Goal: Transaction & Acquisition: Purchase product/service

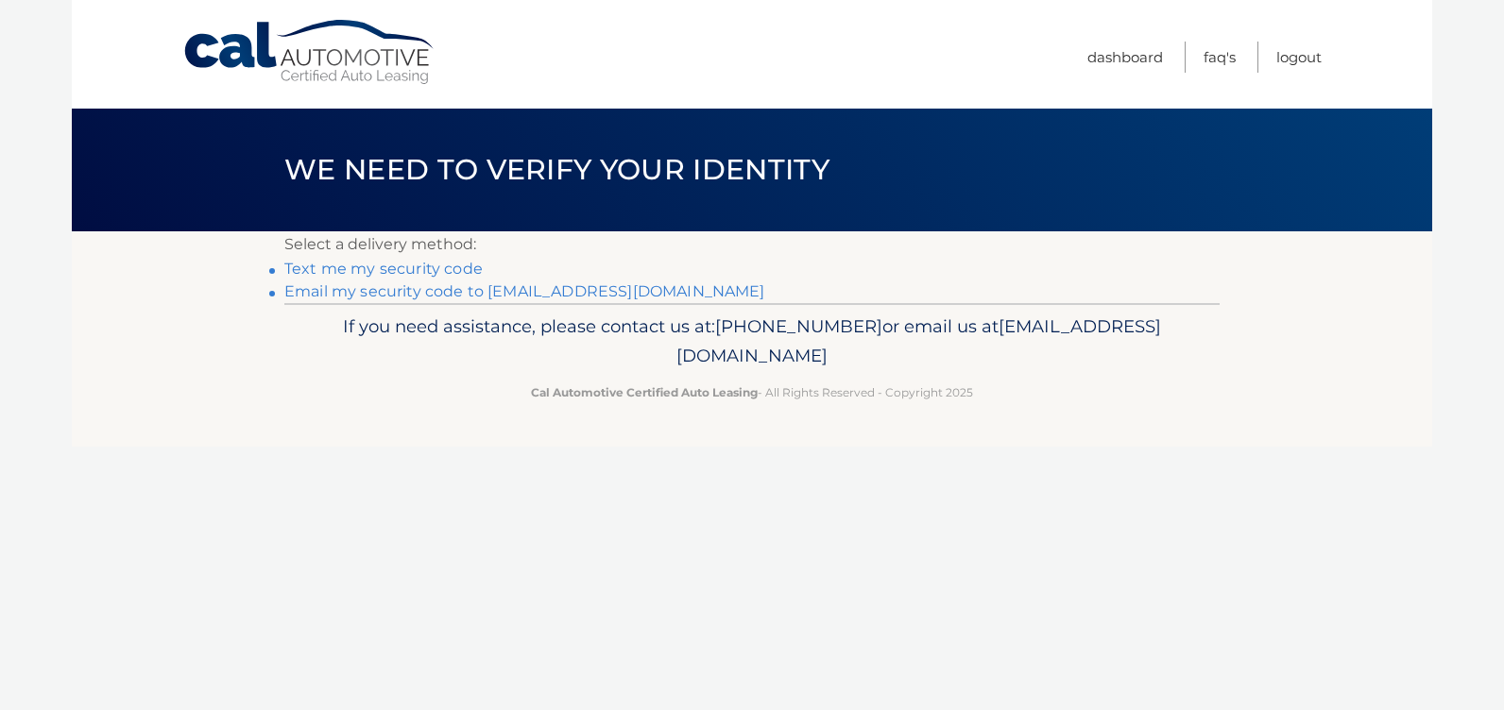
click at [391, 291] on link "Email my security code to [EMAIL_ADDRESS][DOMAIN_NAME]" at bounding box center [524, 291] width 481 height 18
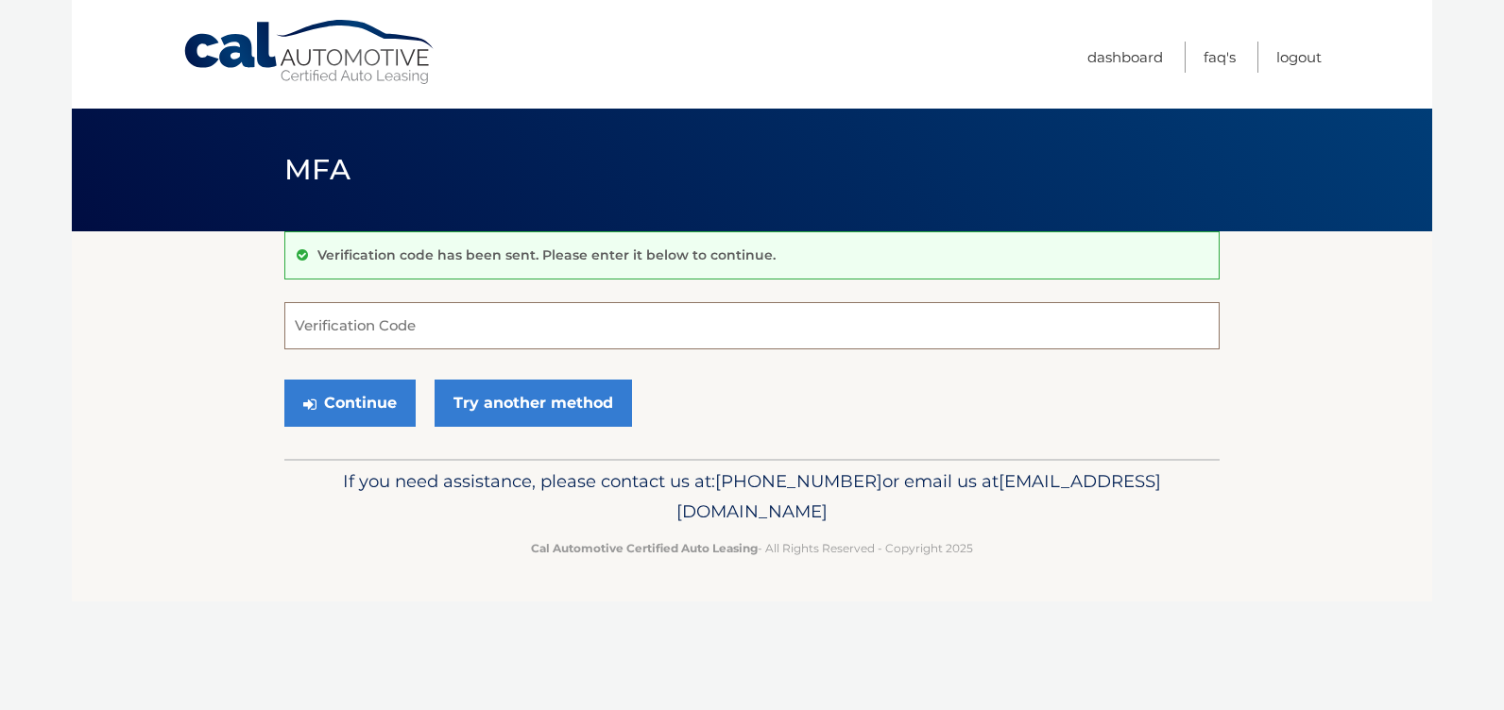
click at [367, 320] on input "Verification Code" at bounding box center [751, 325] width 935 height 47
type input "464988"
click at [368, 389] on button "Continue" at bounding box center [349, 403] width 131 height 47
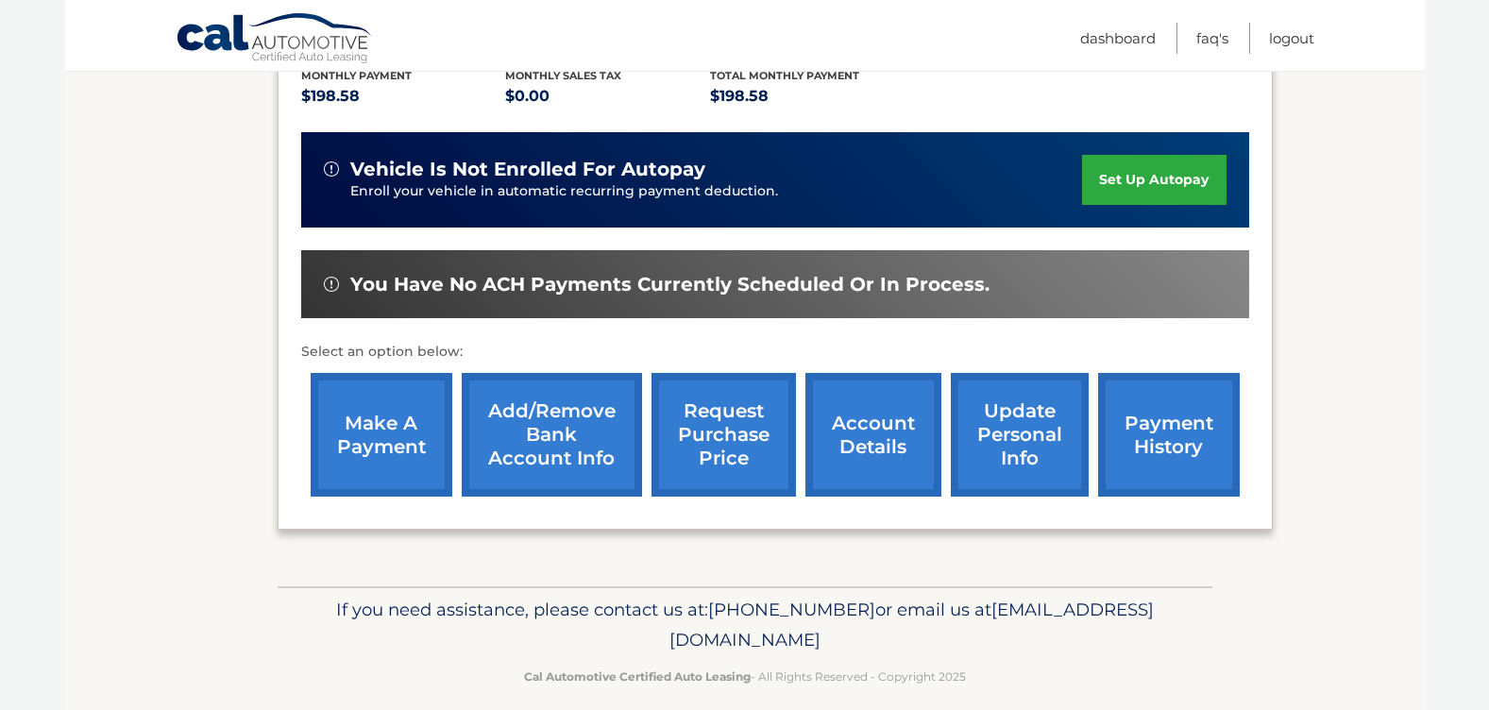
scroll to position [434, 0]
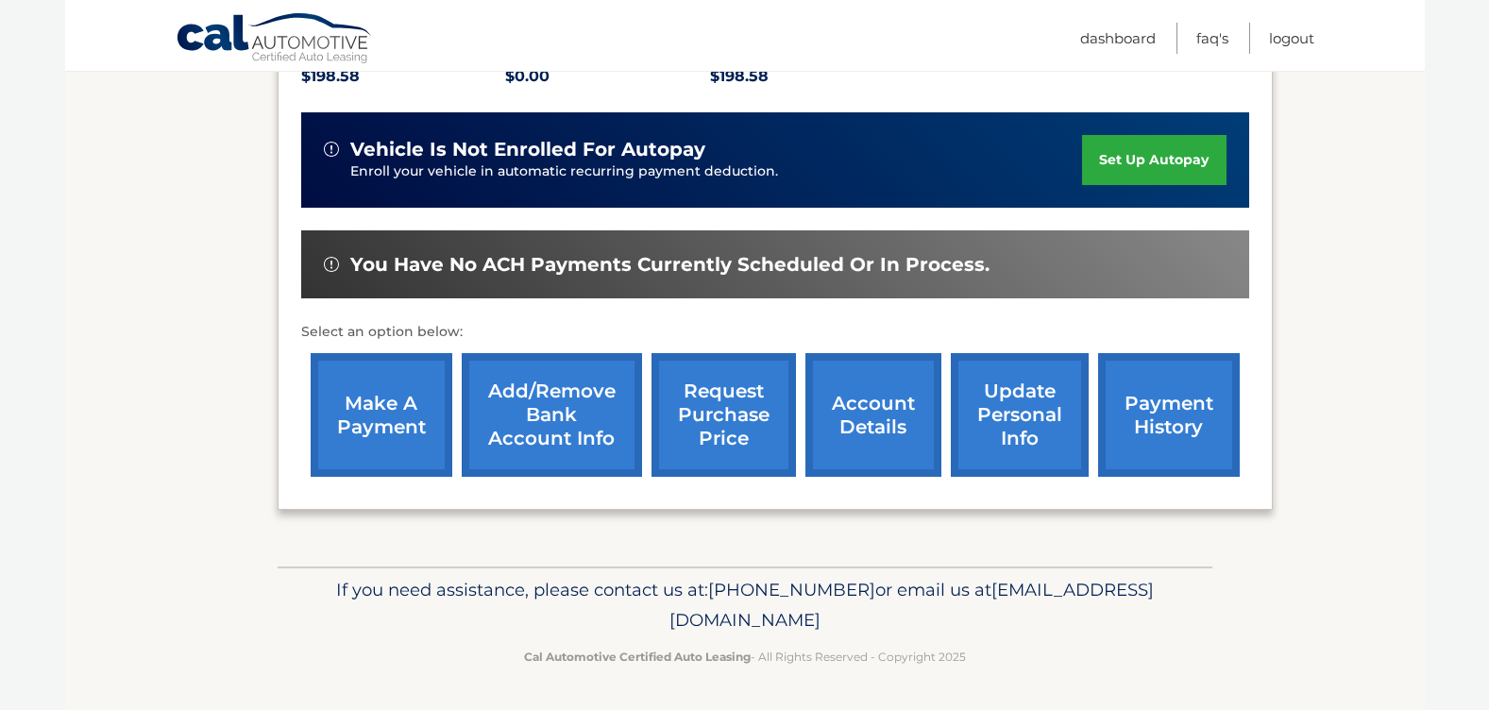
click at [1175, 401] on link "payment history" at bounding box center [1169, 415] width 142 height 124
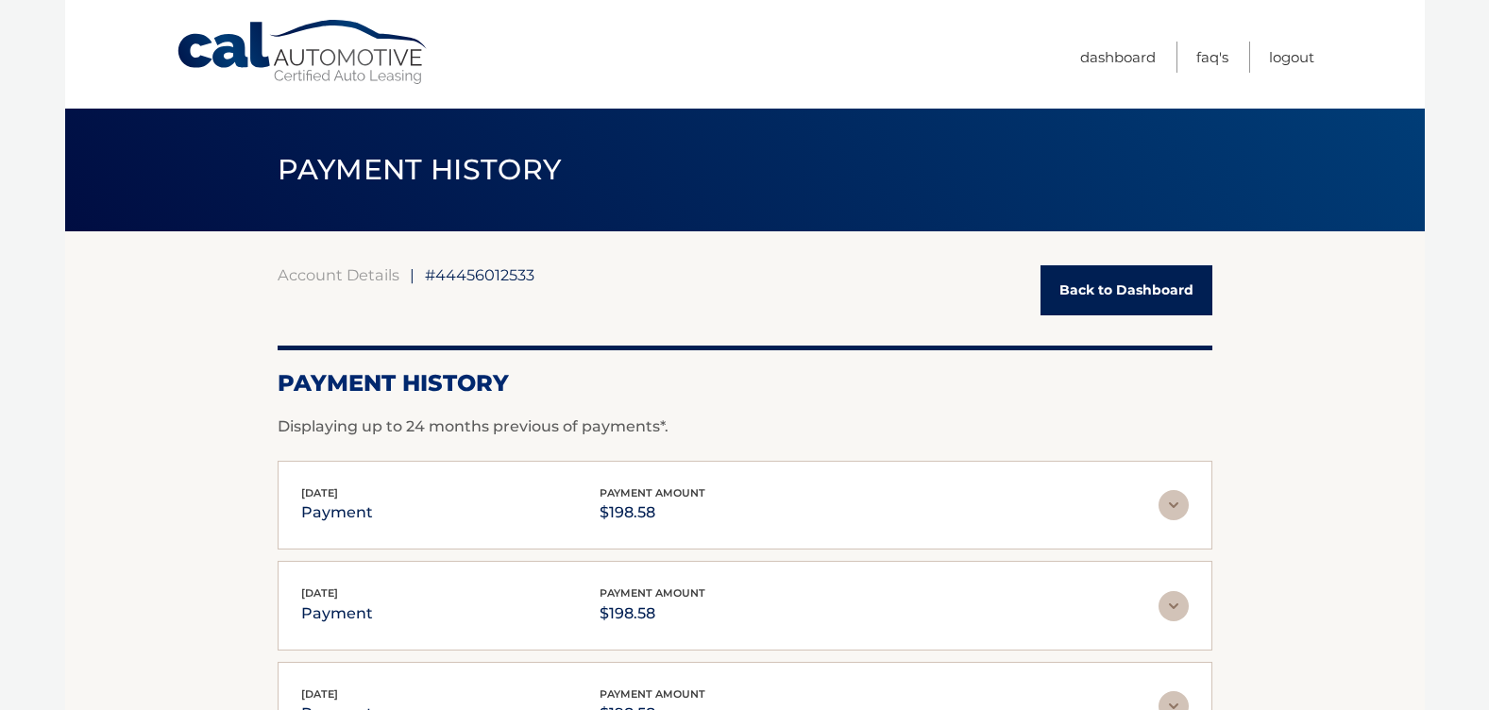
click at [1116, 313] on link "Back to Dashboard" at bounding box center [1127, 290] width 172 height 50
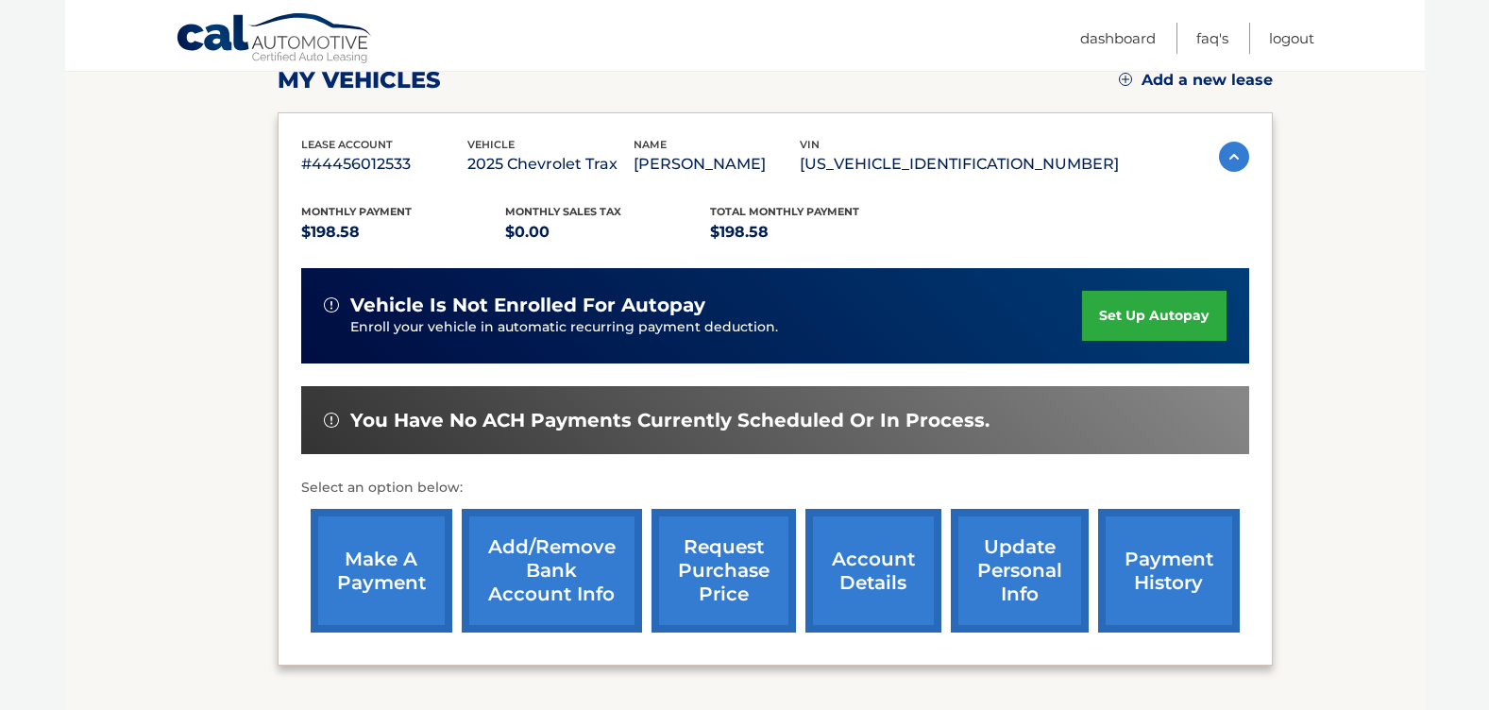
scroll to position [283, 0]
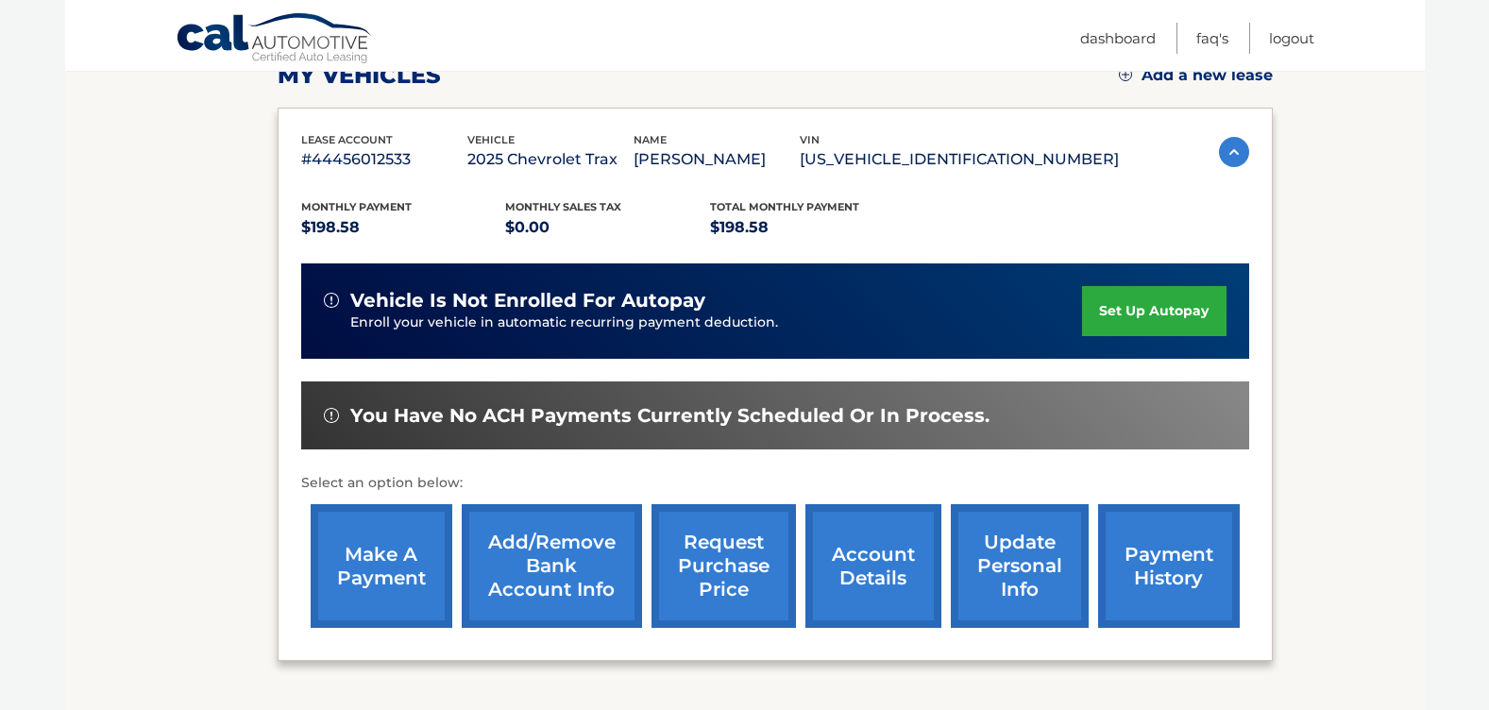
click at [345, 553] on link "make a payment" at bounding box center [382, 566] width 142 height 124
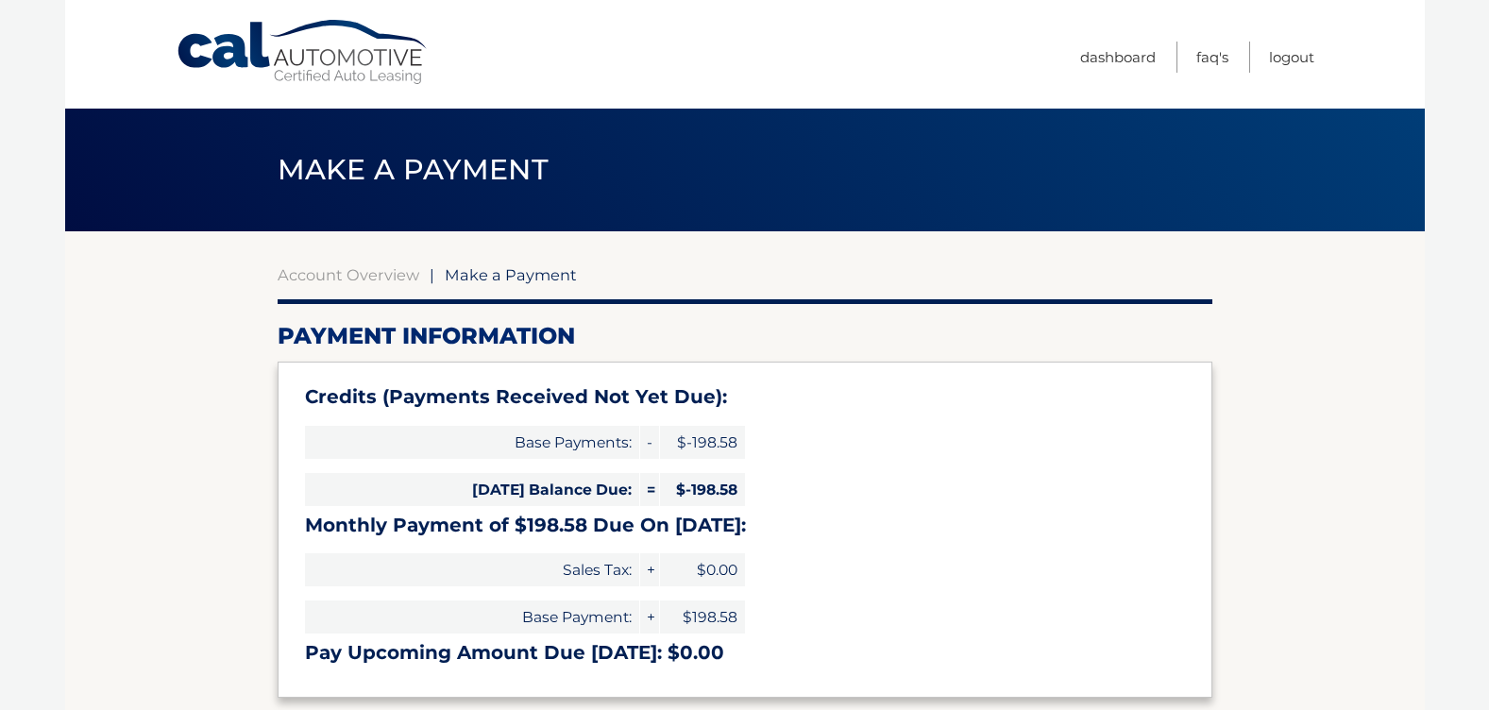
select select "Zjk4MDAyZTYtMGI3NS00ODhmLTg2YjctMTc4ZTA1N2M1Yjk3"
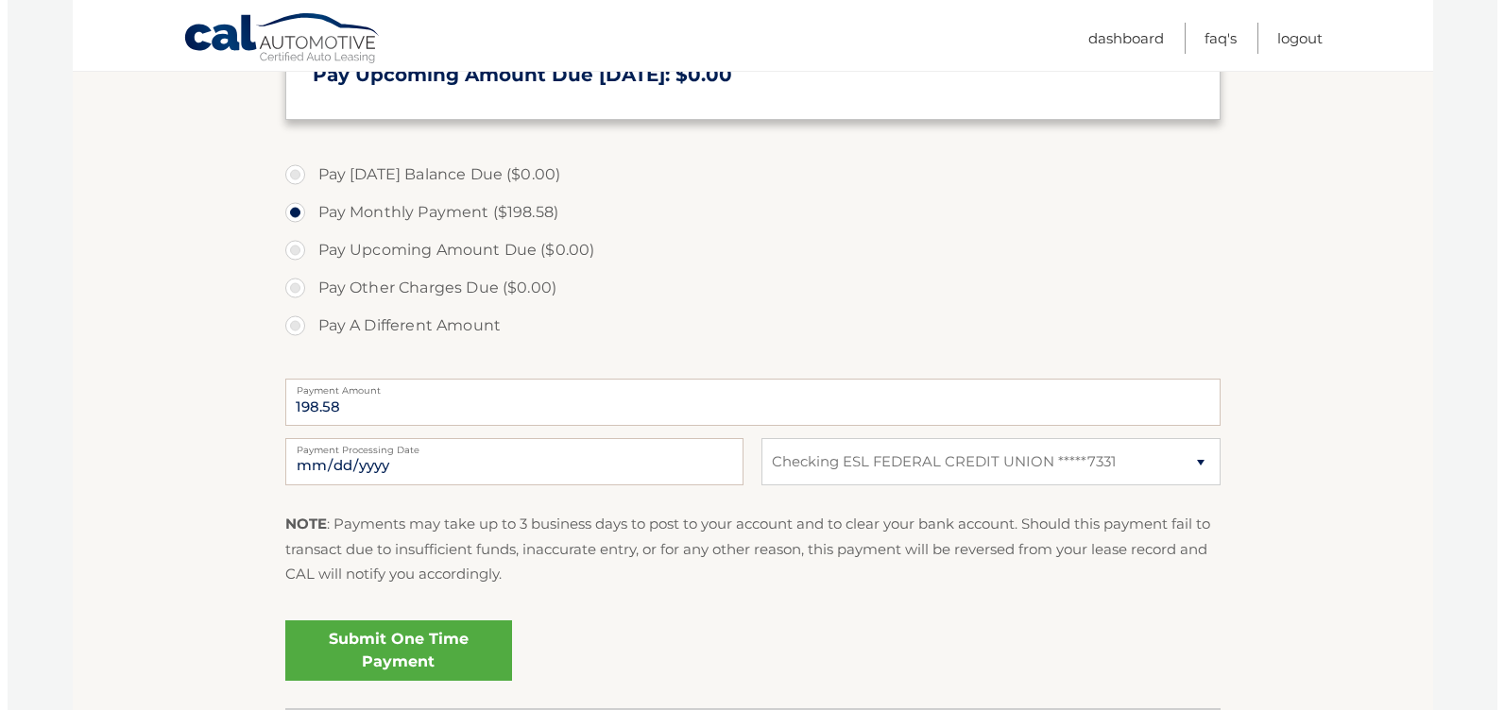
scroll to position [720, 0]
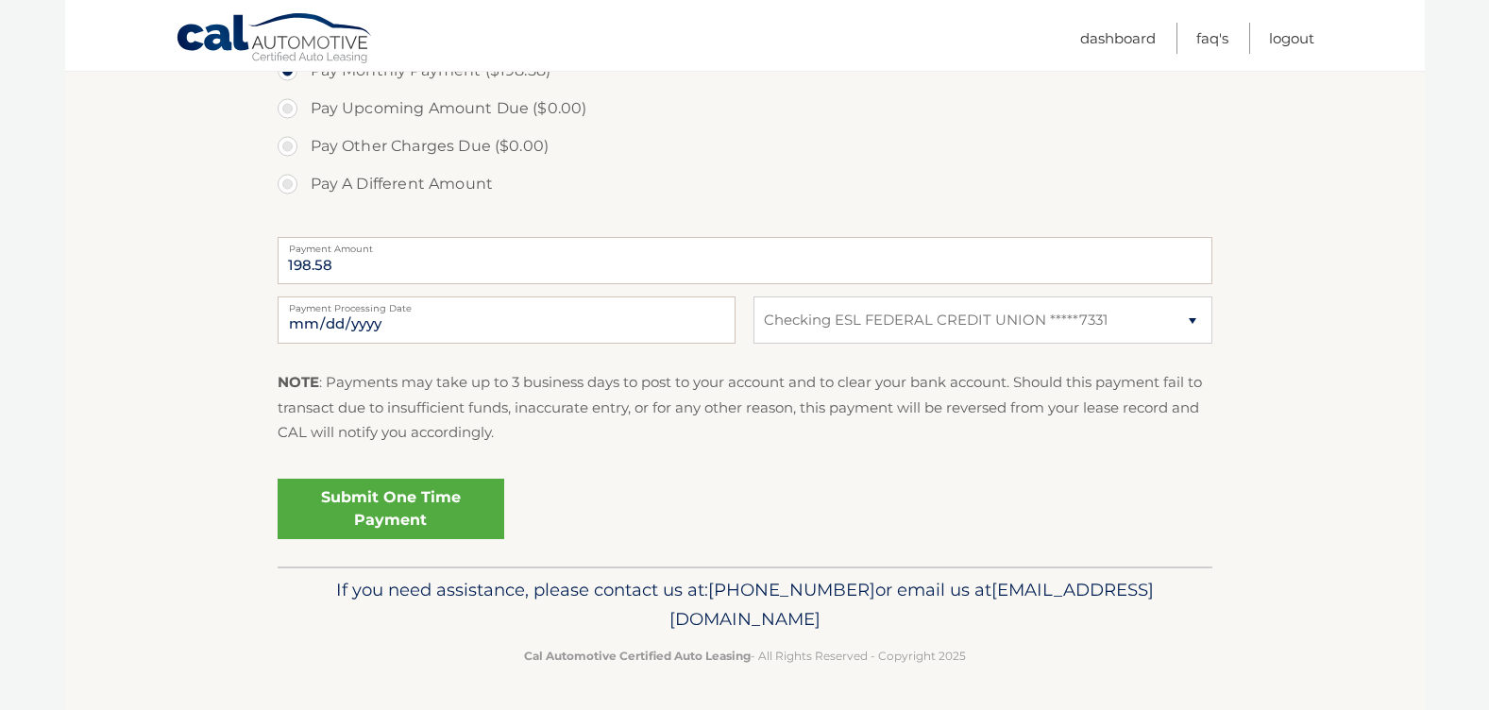
click at [422, 515] on link "Submit One Time Payment" at bounding box center [391, 509] width 227 height 60
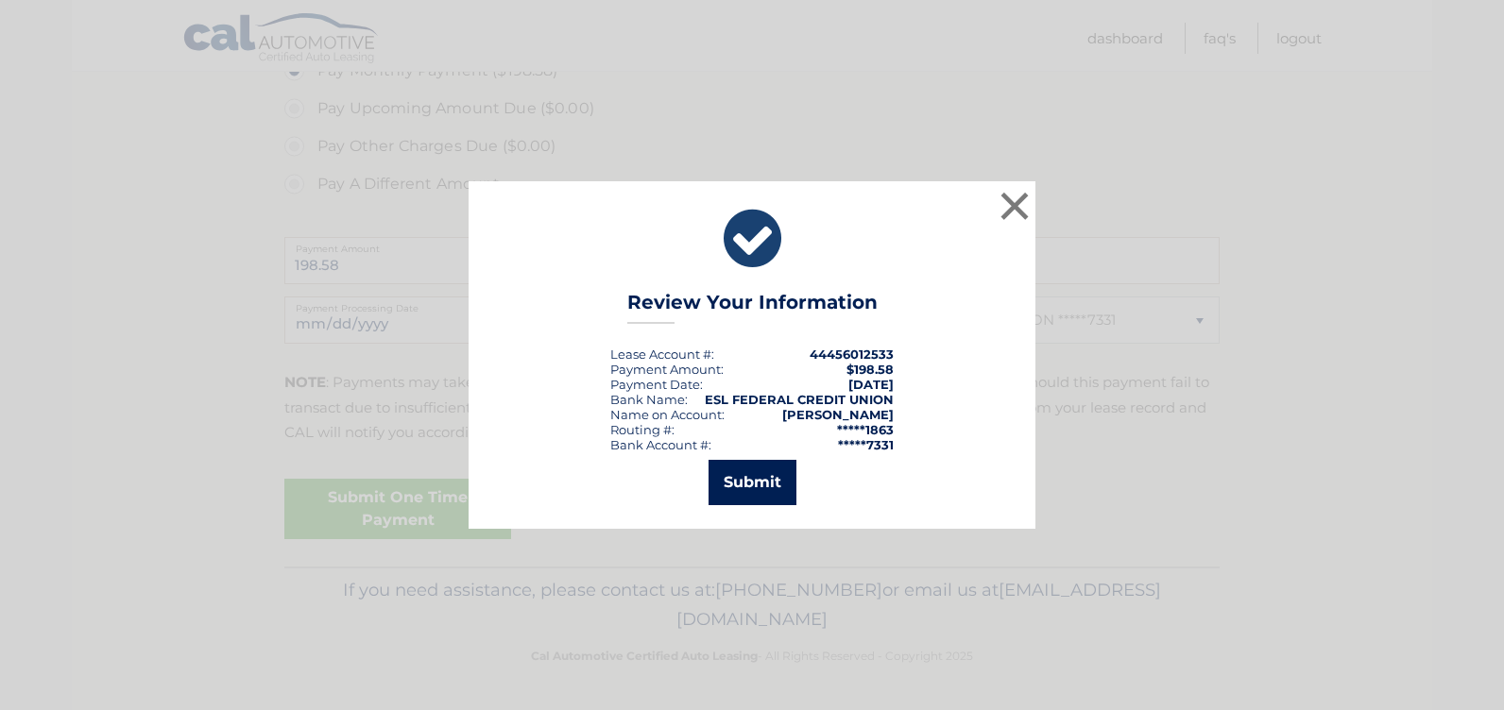
click at [746, 486] on button "Submit" at bounding box center [752, 482] width 88 height 45
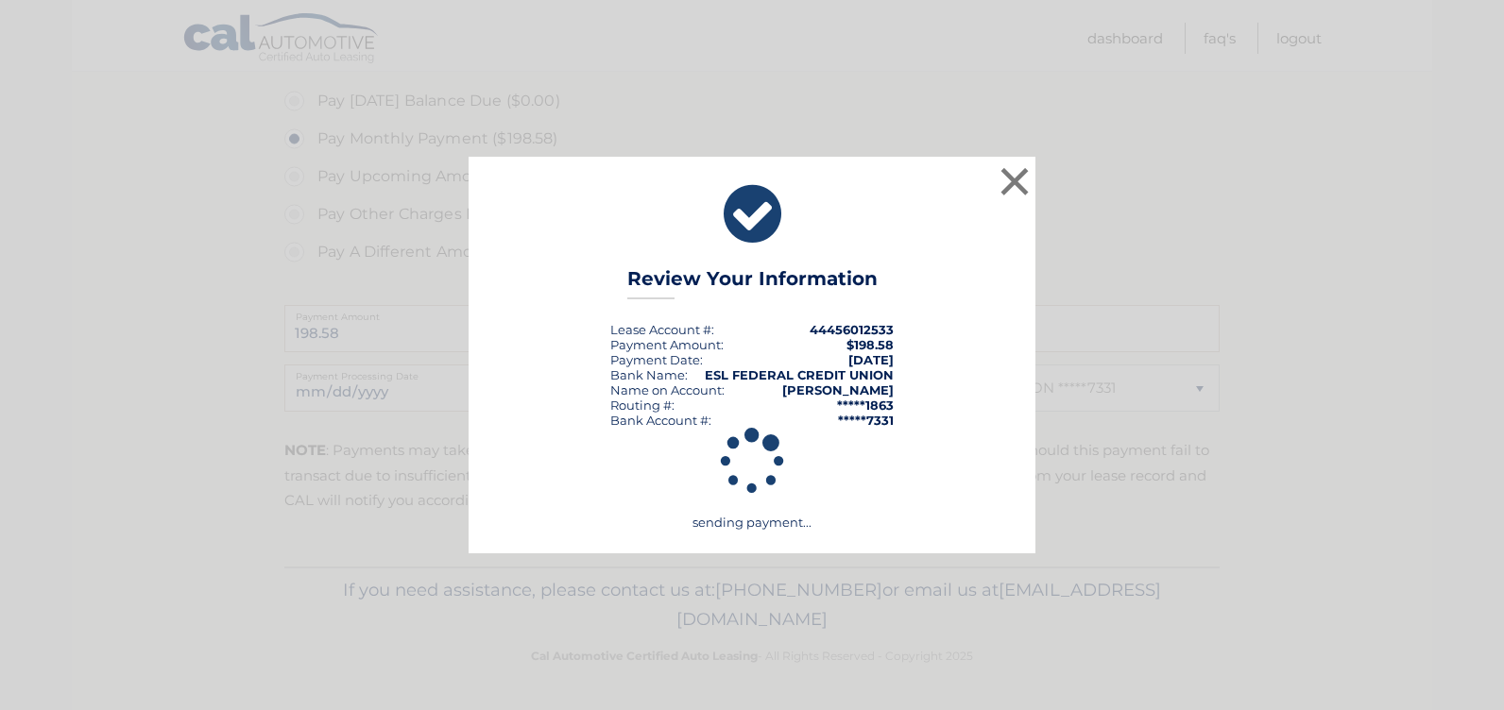
scroll to position [652, 0]
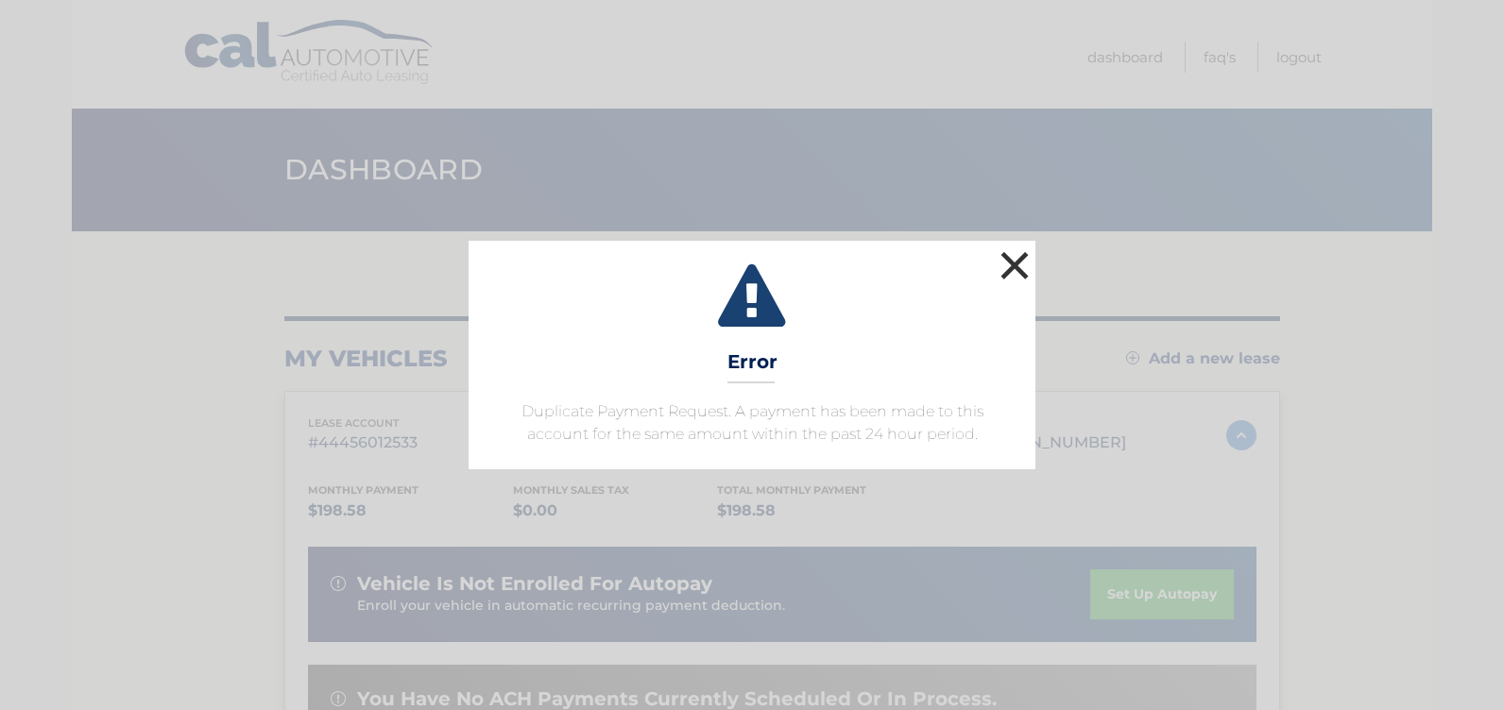
click at [1016, 258] on button "×" at bounding box center [1014, 265] width 38 height 38
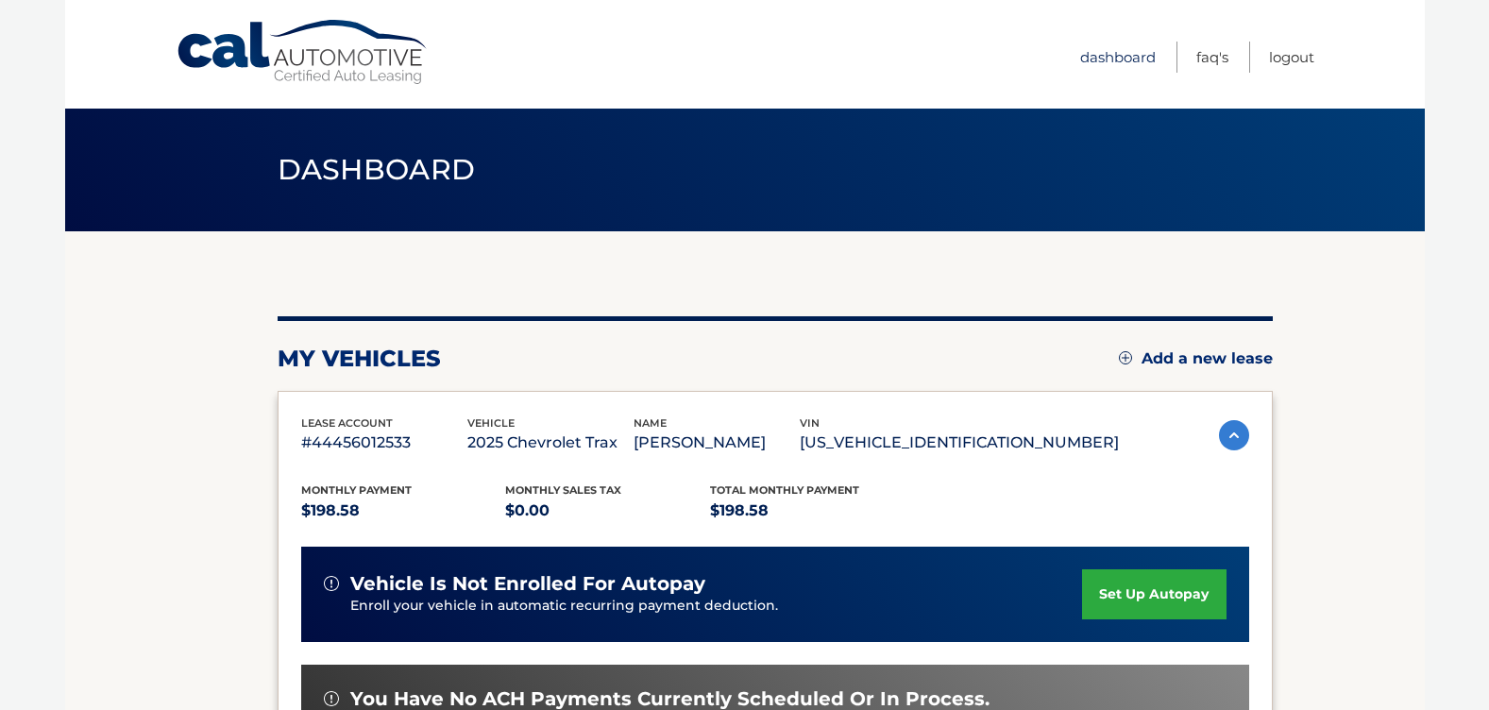
click at [1130, 57] on link "Dashboard" at bounding box center [1118, 57] width 76 height 31
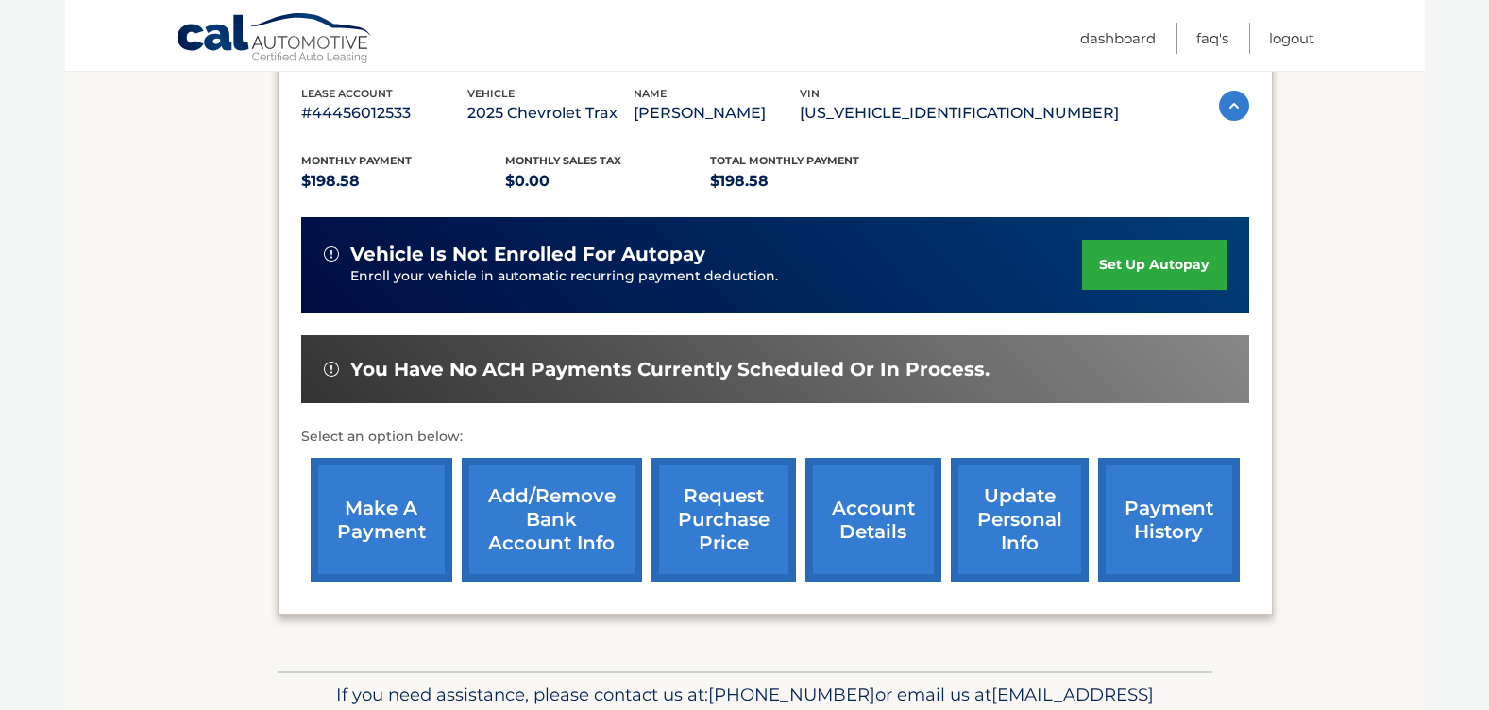
scroll to position [434, 0]
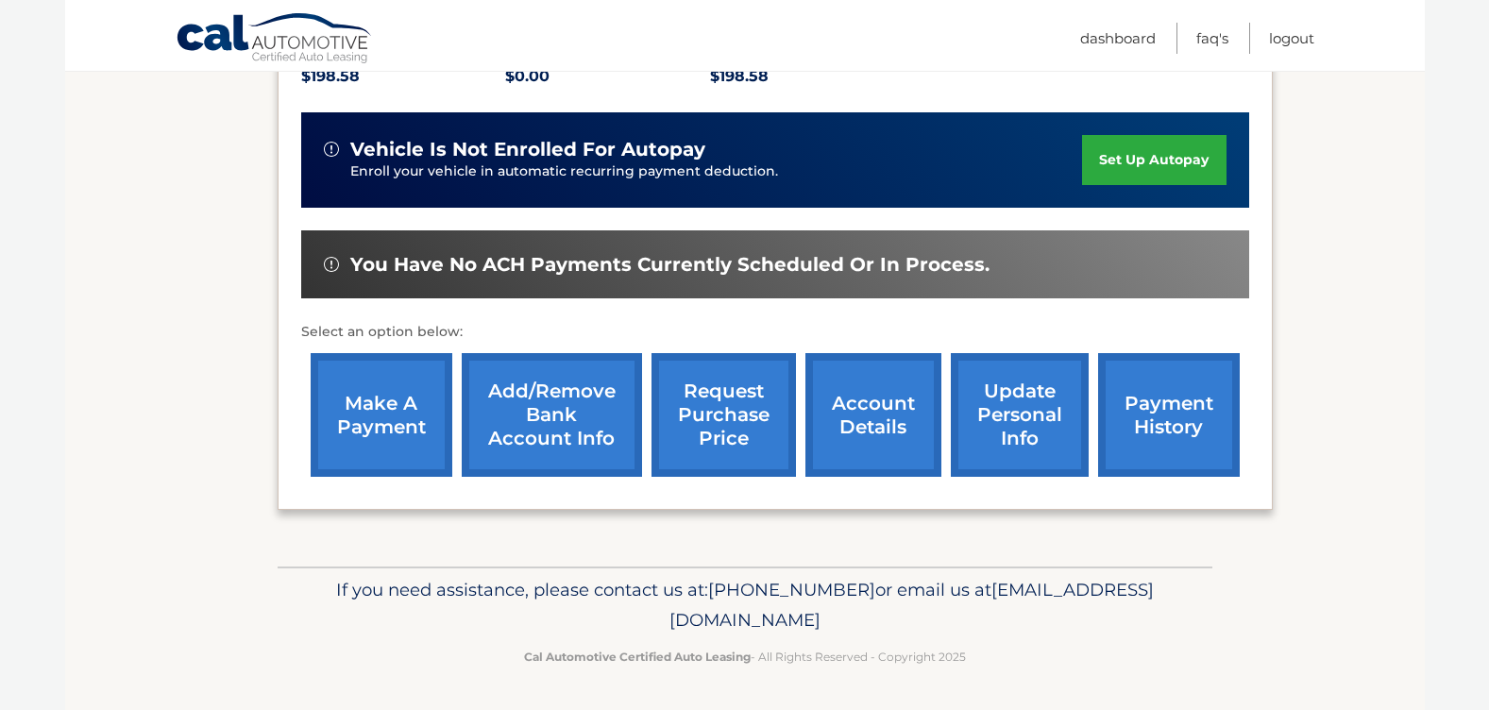
click at [855, 416] on link "account details" at bounding box center [874, 415] width 136 height 124
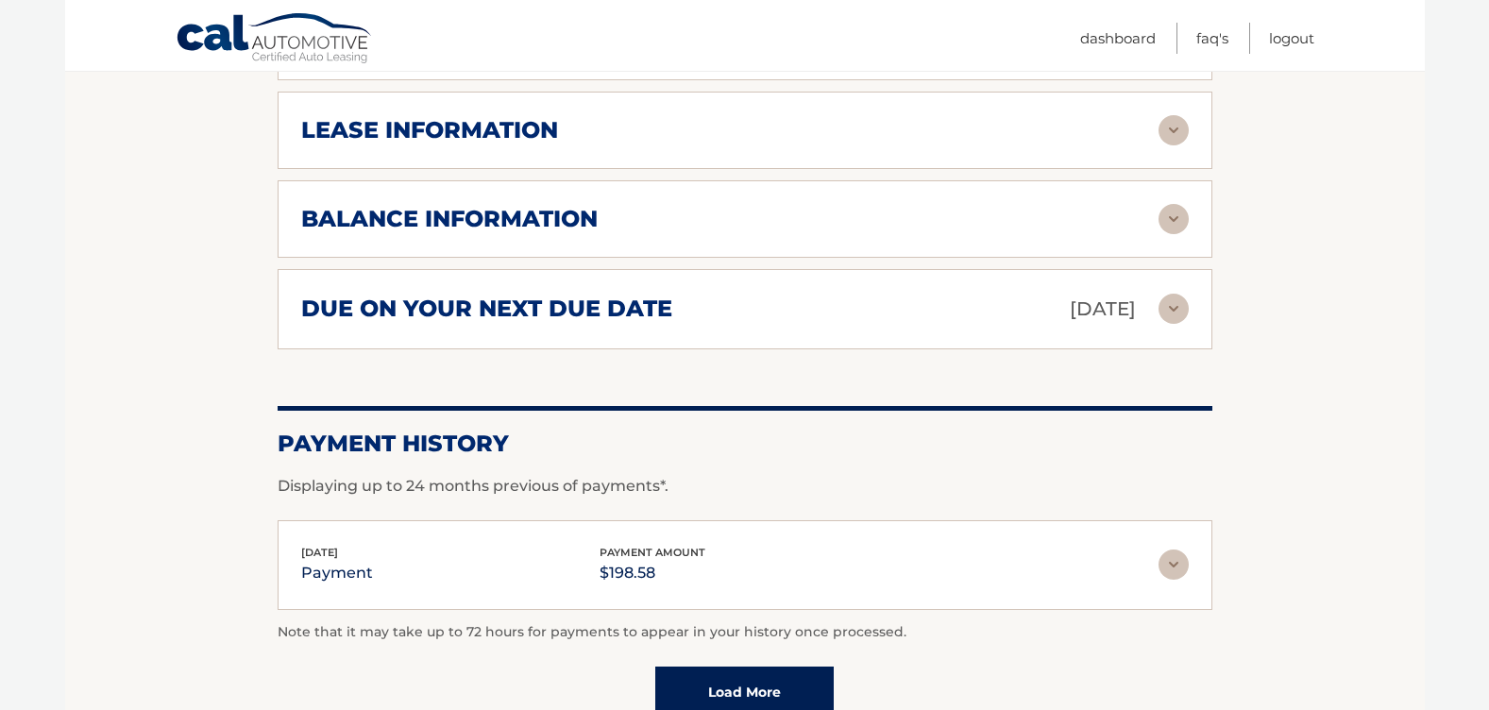
scroll to position [1263, 0]
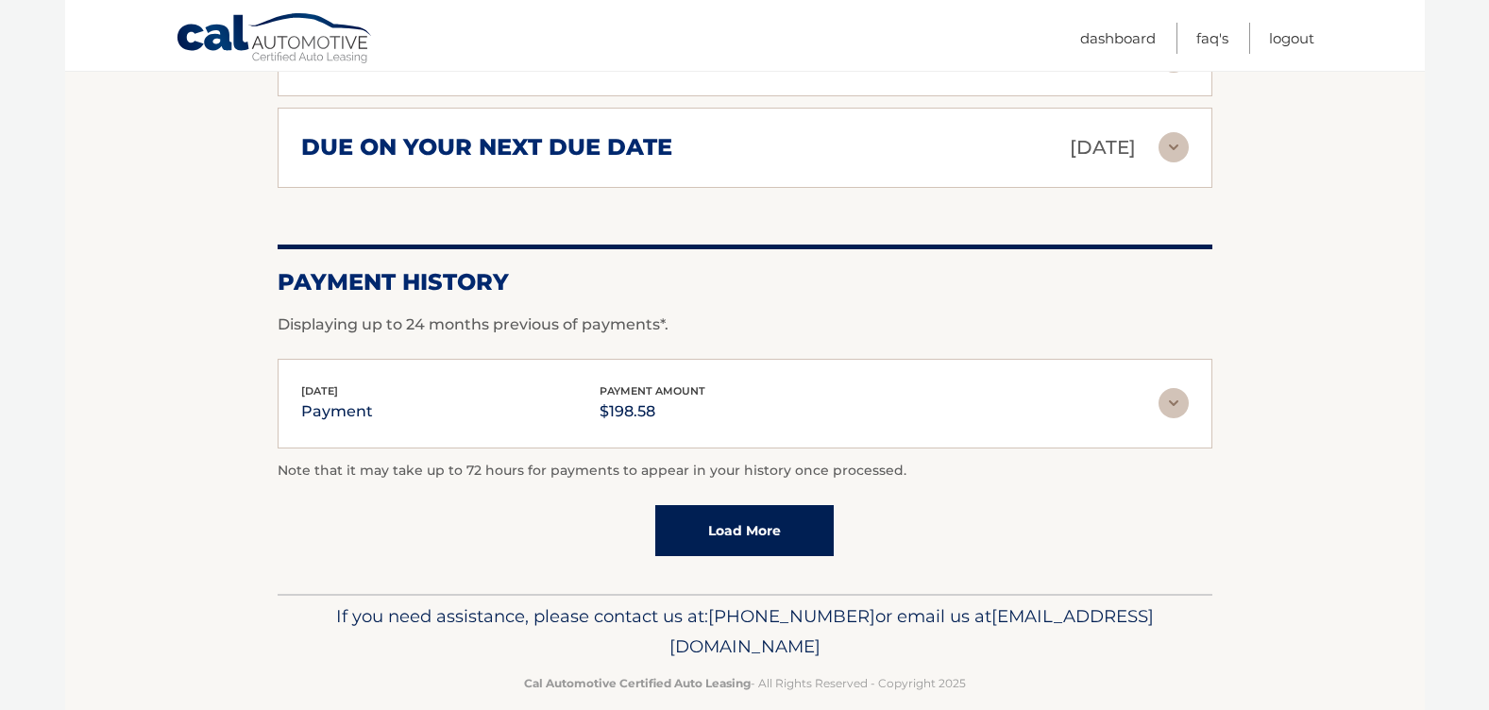
click at [1174, 388] on img at bounding box center [1174, 403] width 30 height 30
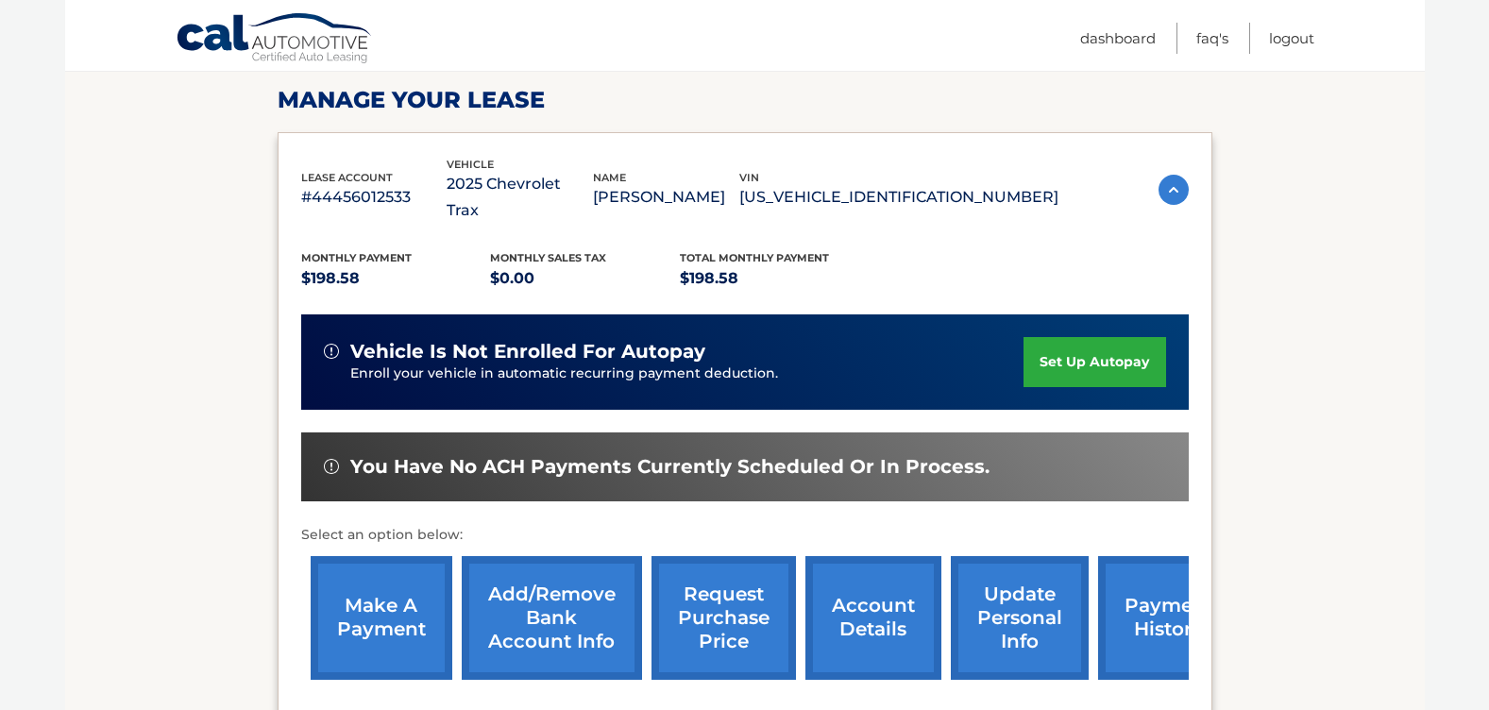
scroll to position [0, 0]
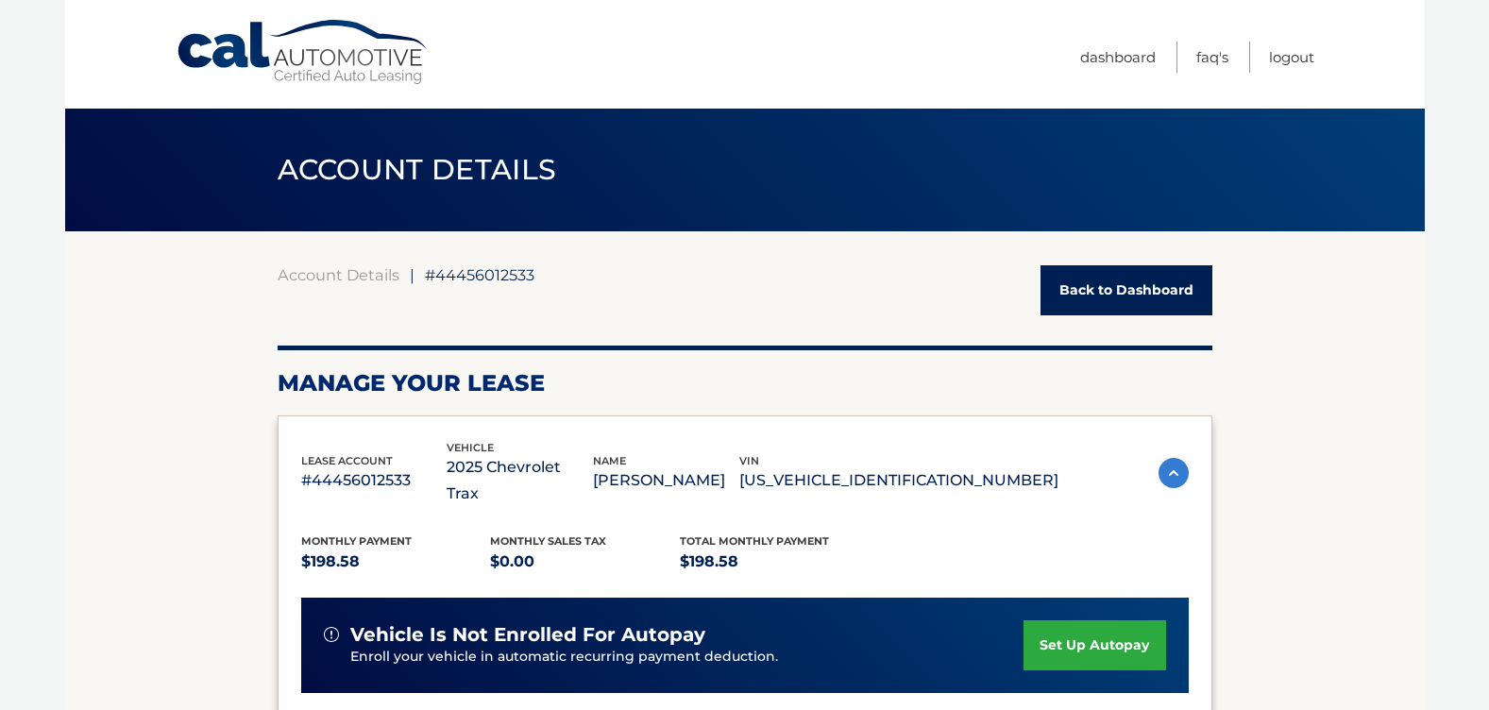
click at [1108, 297] on link "Back to Dashboard" at bounding box center [1127, 290] width 172 height 50
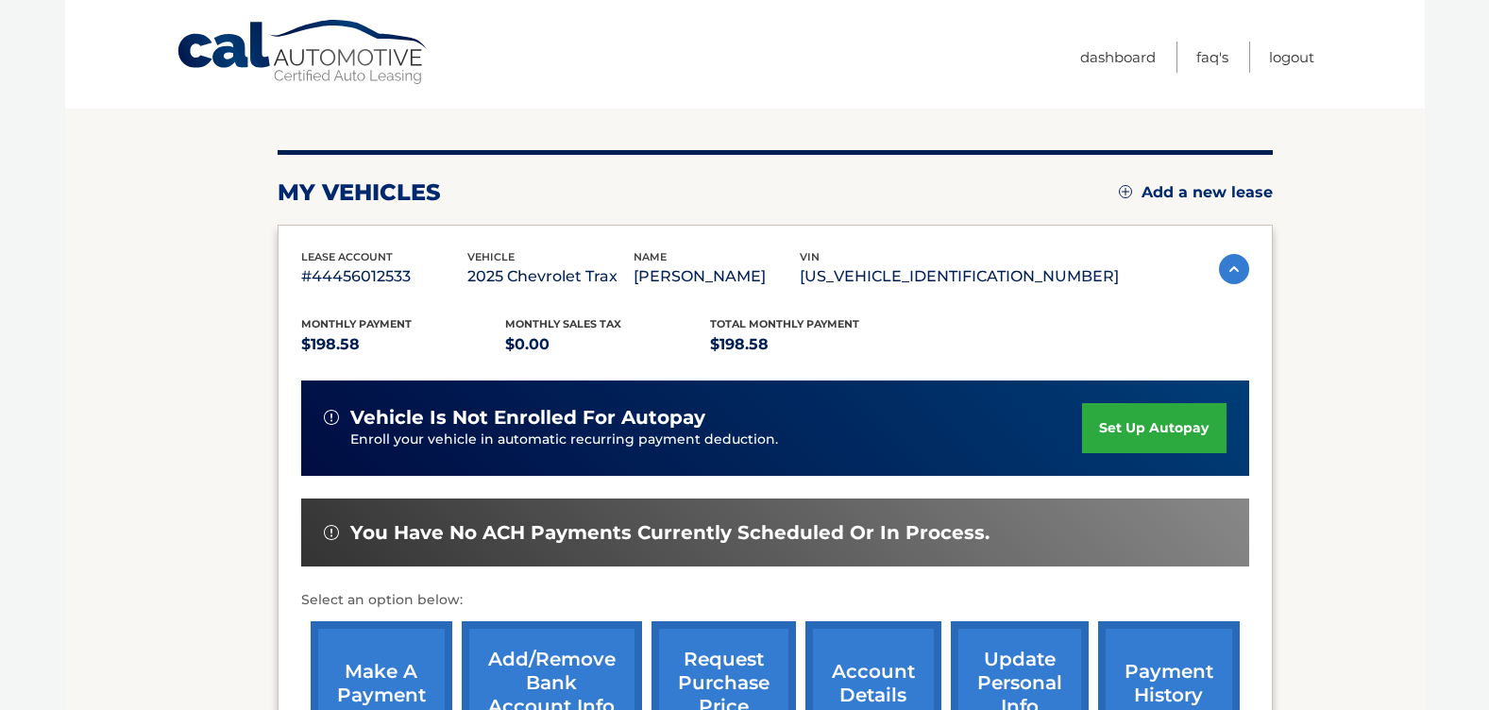
scroll to position [378, 0]
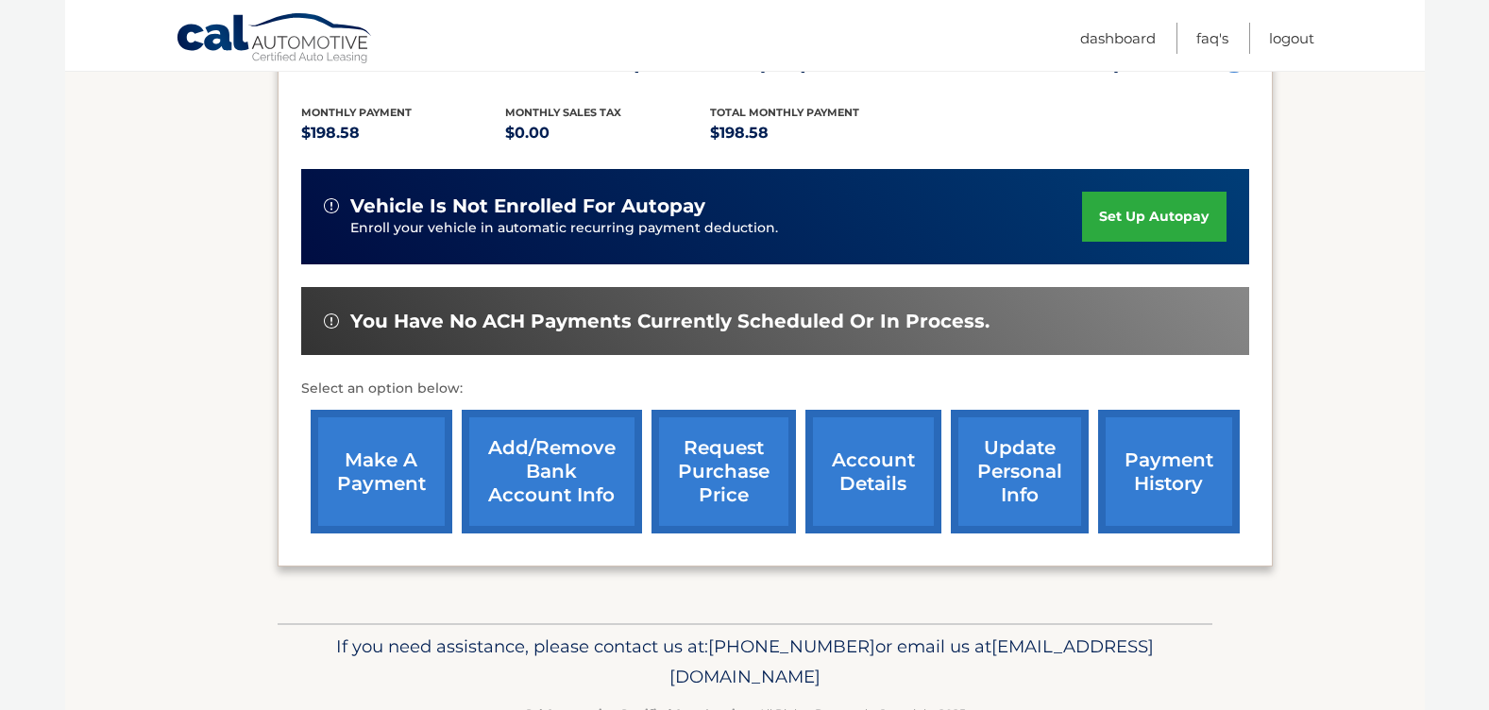
click at [1158, 494] on link "payment history" at bounding box center [1169, 472] width 142 height 124
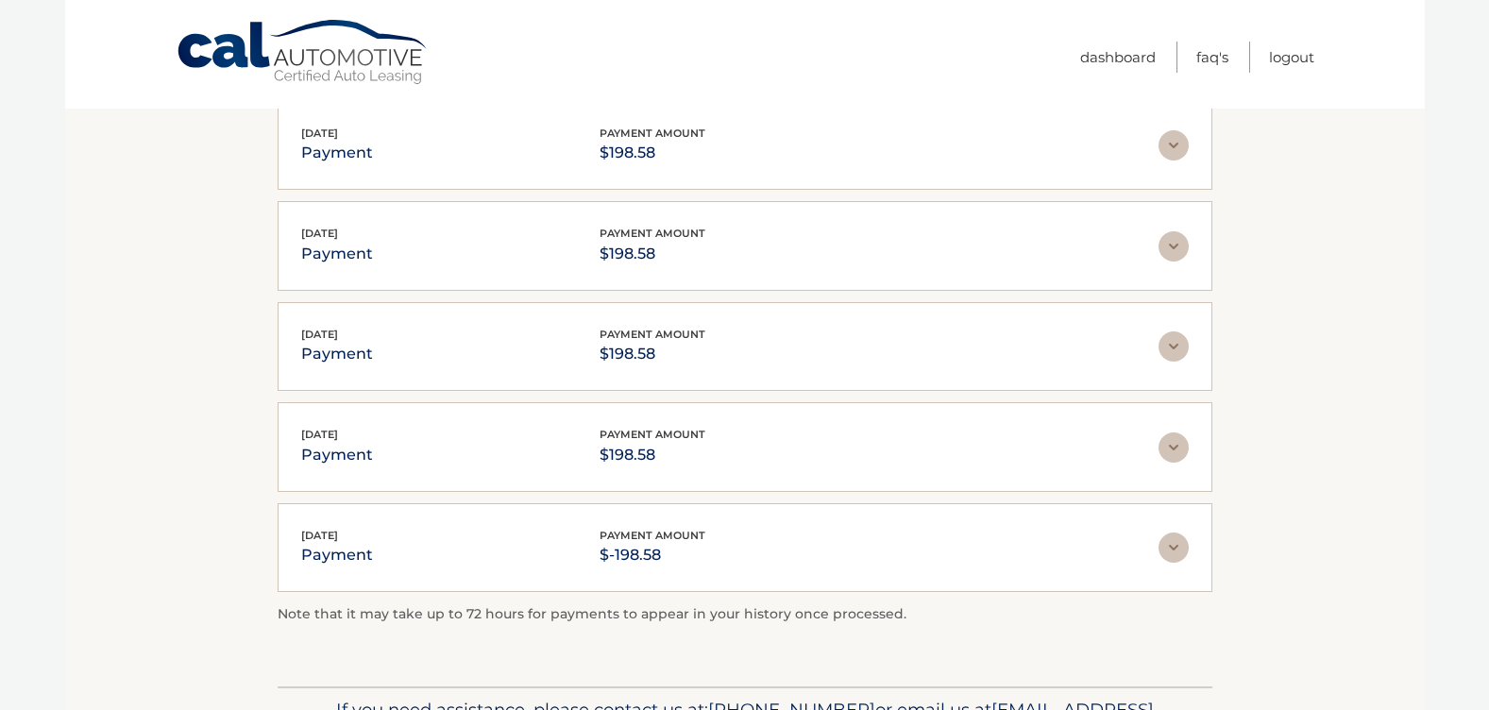
scroll to position [378, 0]
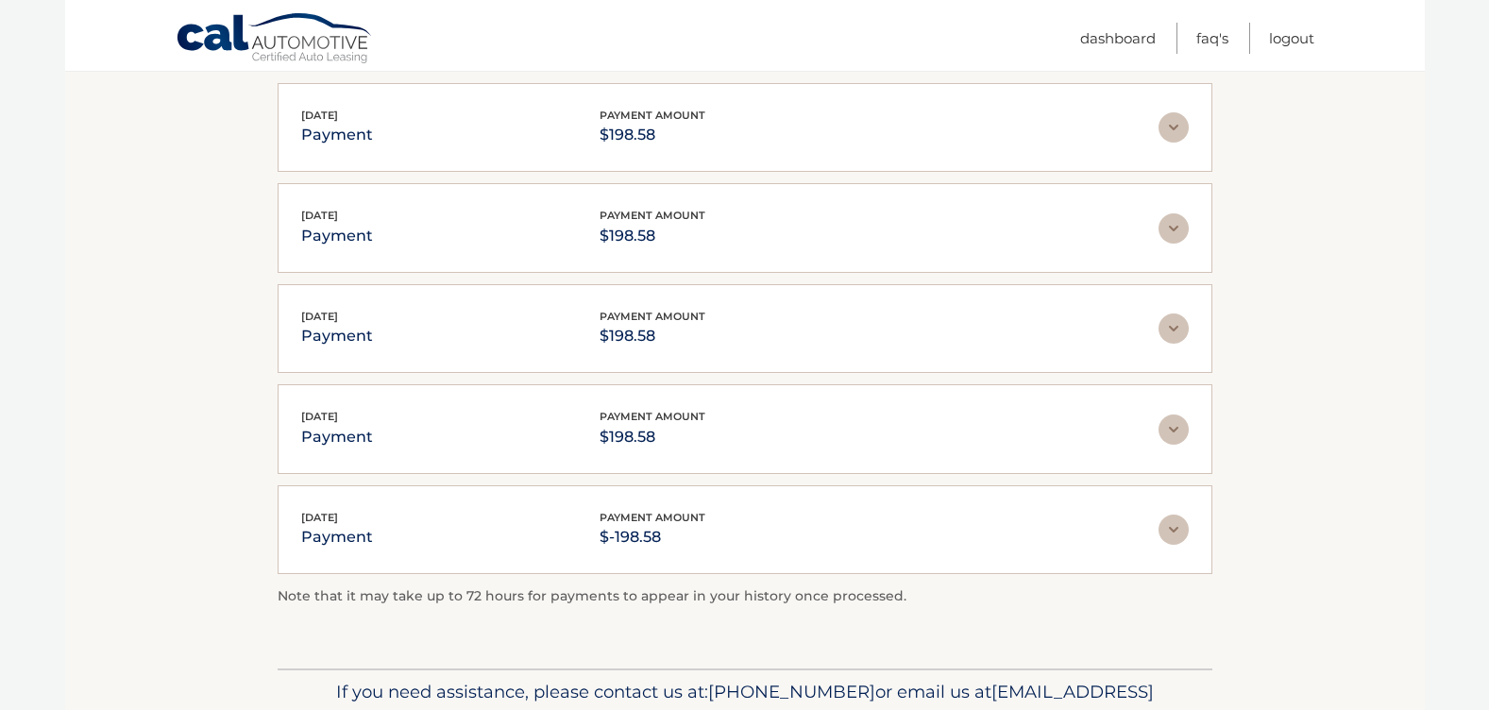
click at [1175, 141] on img at bounding box center [1174, 127] width 30 height 30
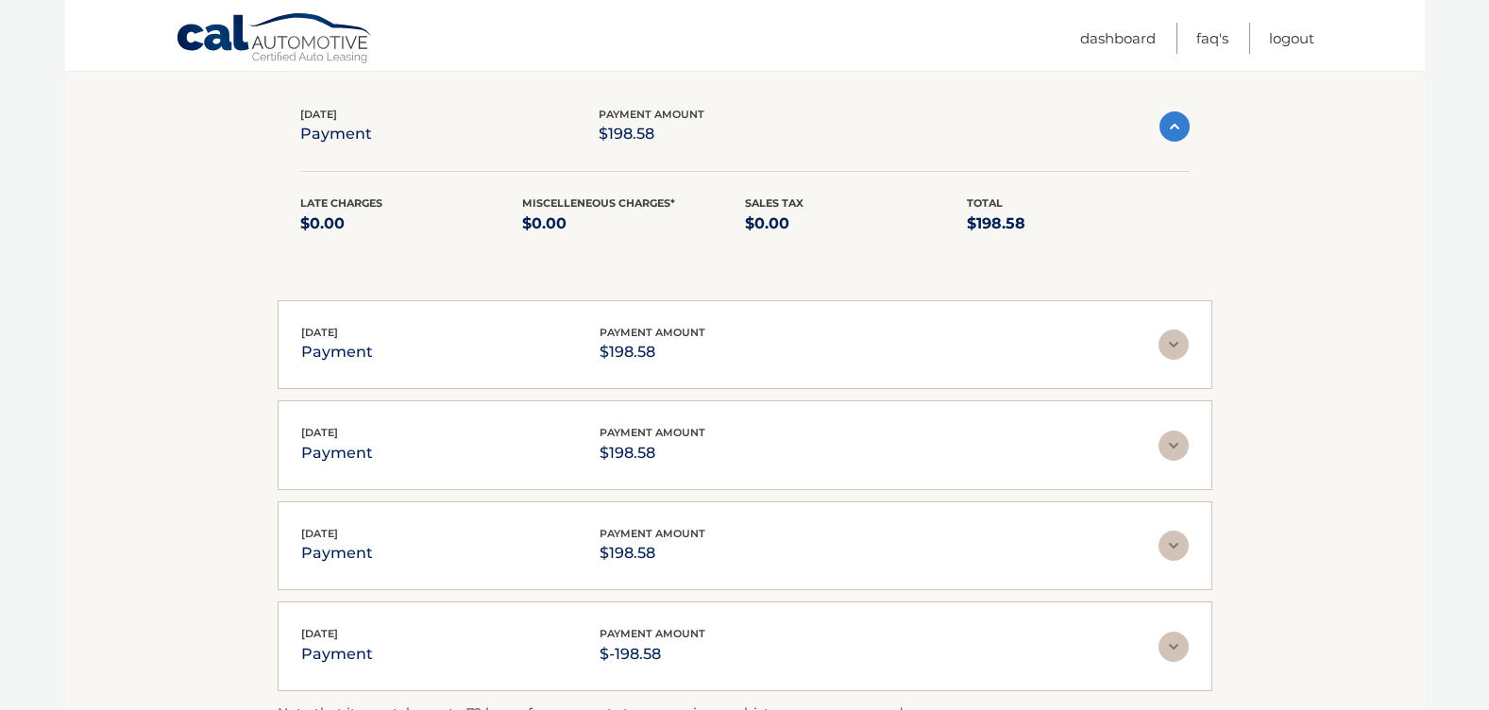
click at [1170, 350] on img at bounding box center [1174, 345] width 30 height 30
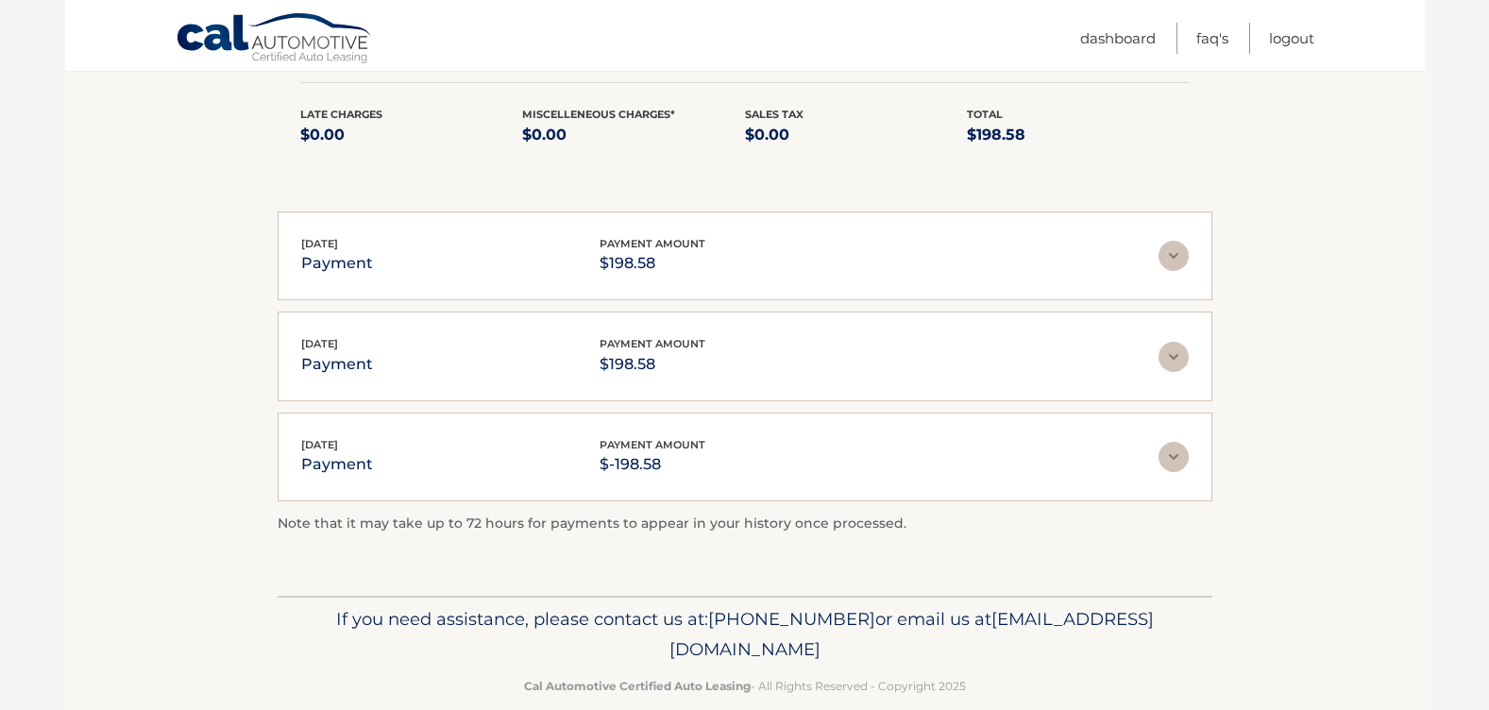
scroll to position [713, 0]
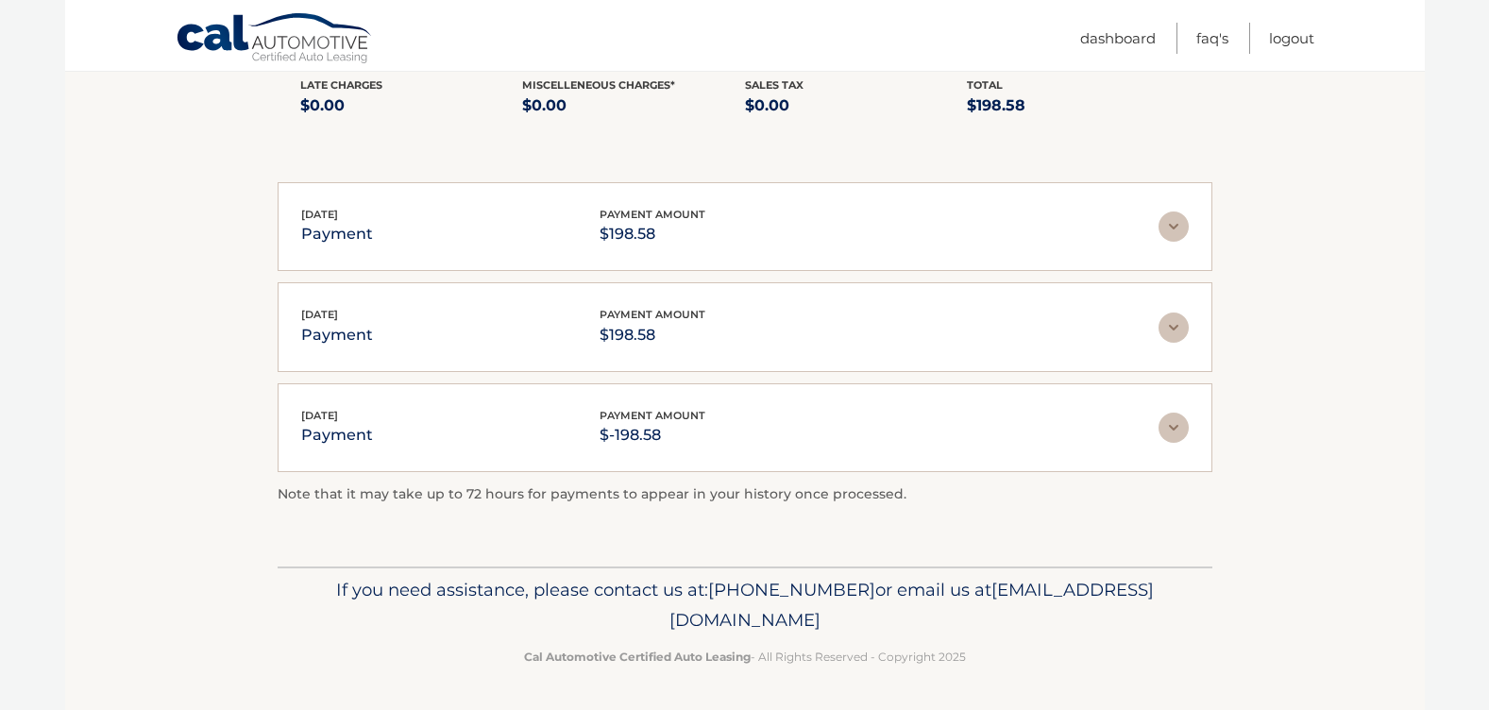
click at [1172, 239] on img at bounding box center [1174, 227] width 30 height 30
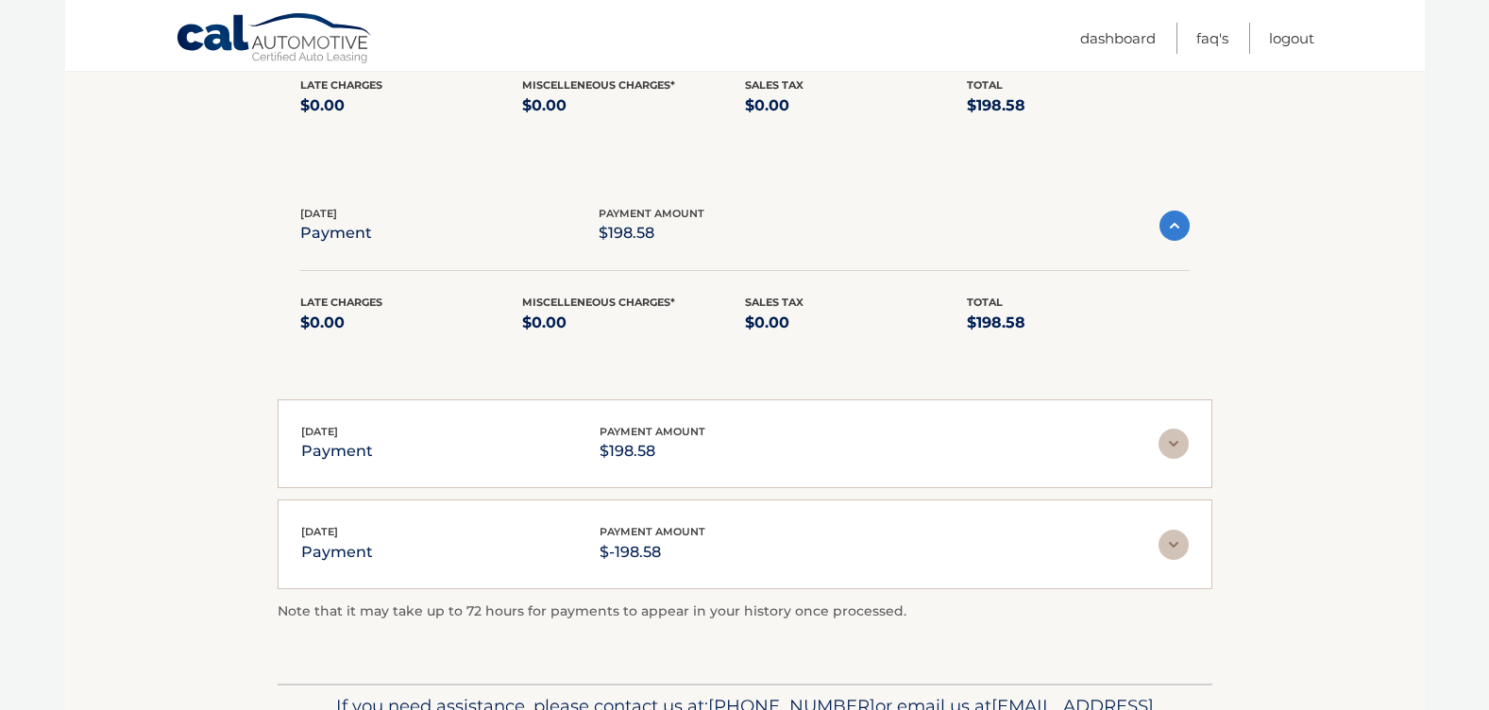
click at [1175, 453] on img at bounding box center [1174, 444] width 30 height 30
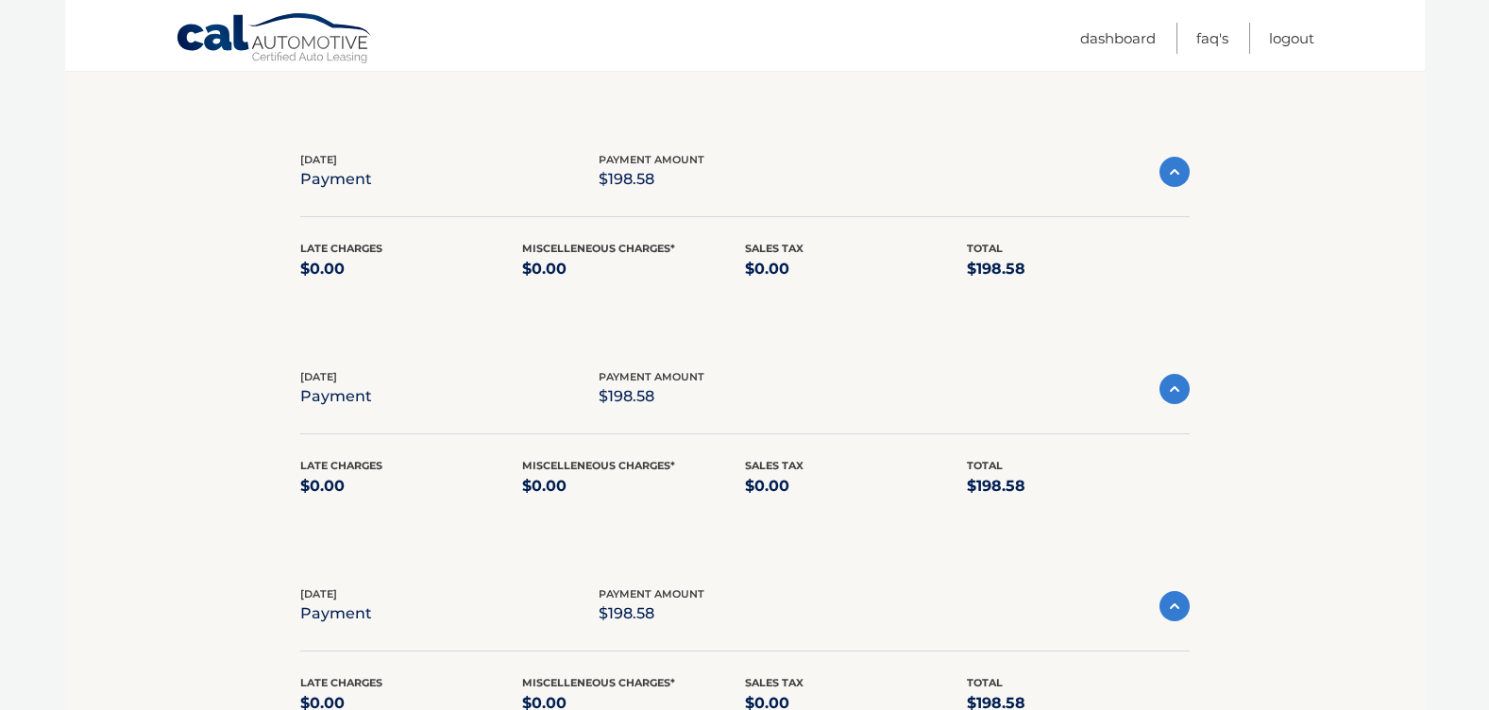
scroll to position [241, 0]
